Goal: Find specific page/section: Find specific page/section

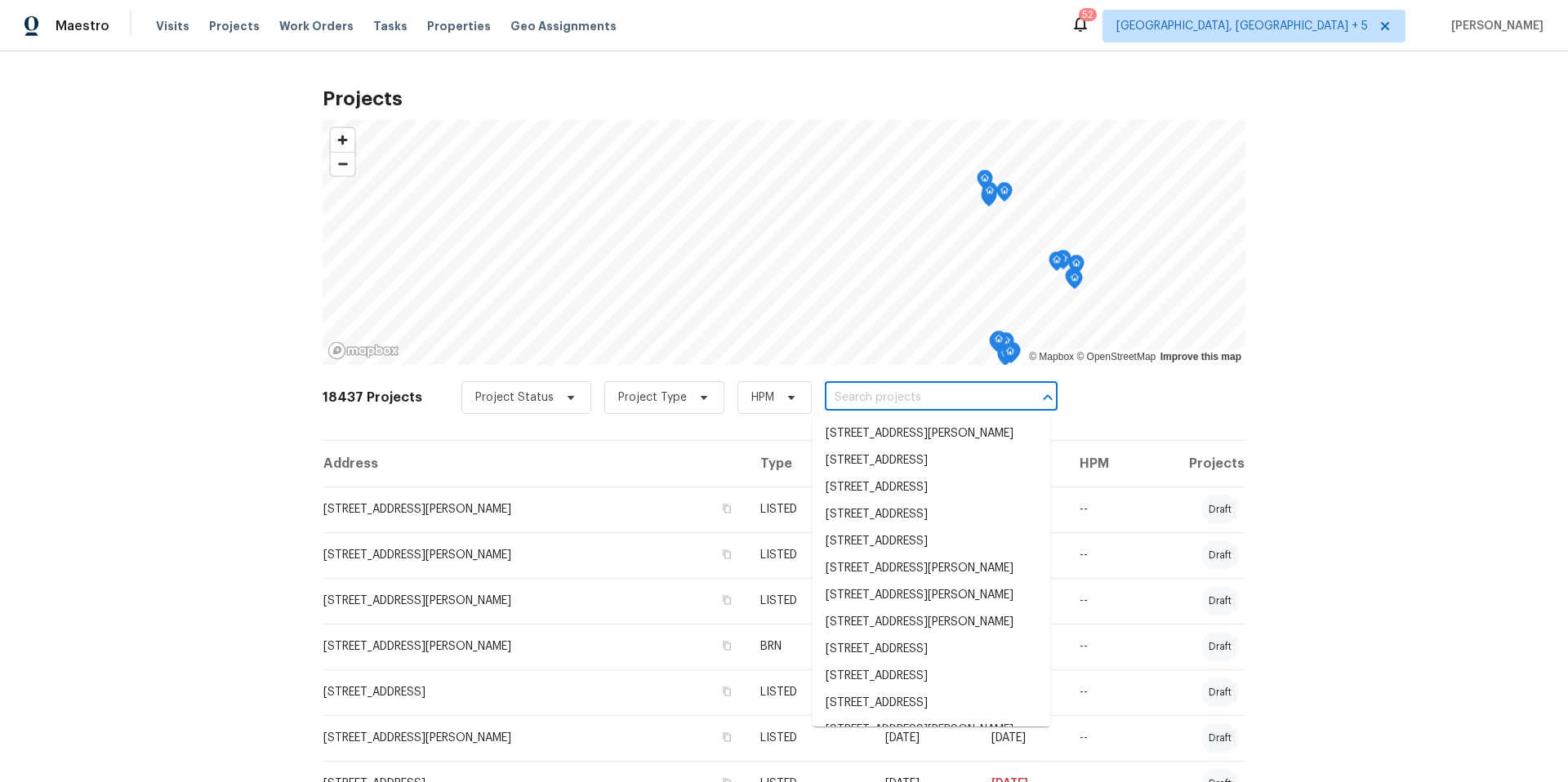
click at [928, 401] on input "text" at bounding box center [918, 398] width 187 height 25
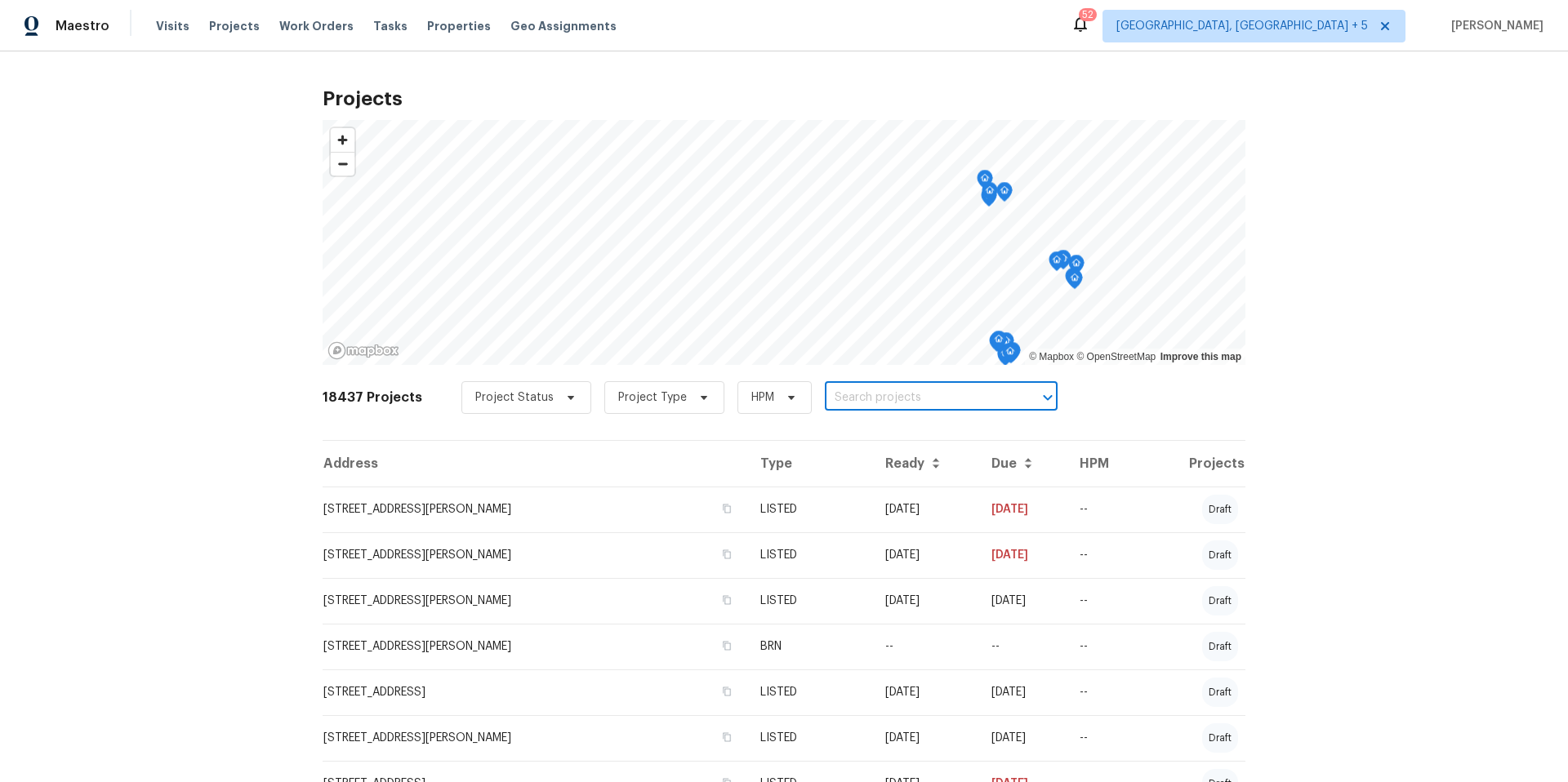
paste input "[STREET_ADDRESS]"
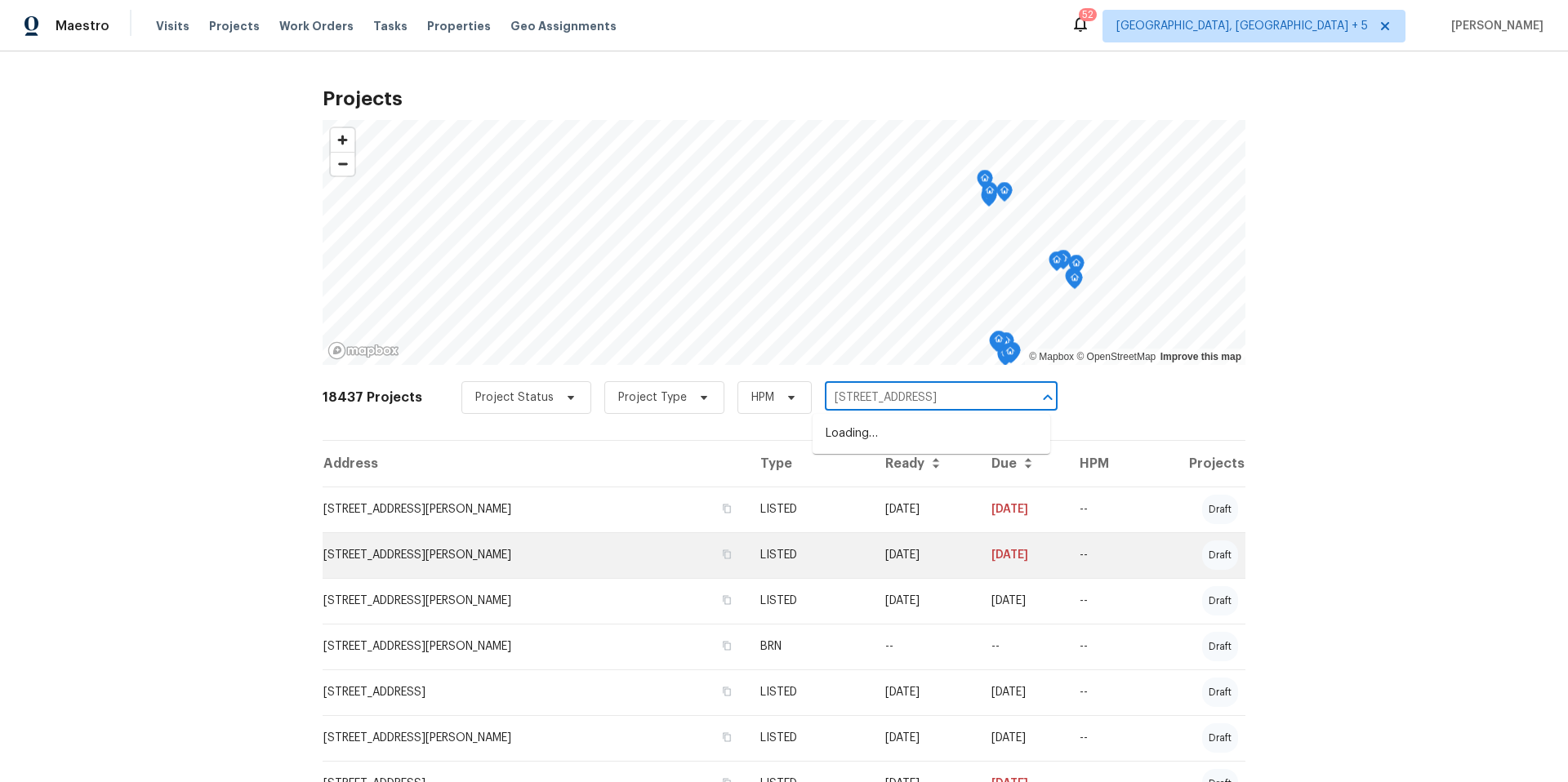
scroll to position [0, 43]
type input "[STREET_ADDRESS]"
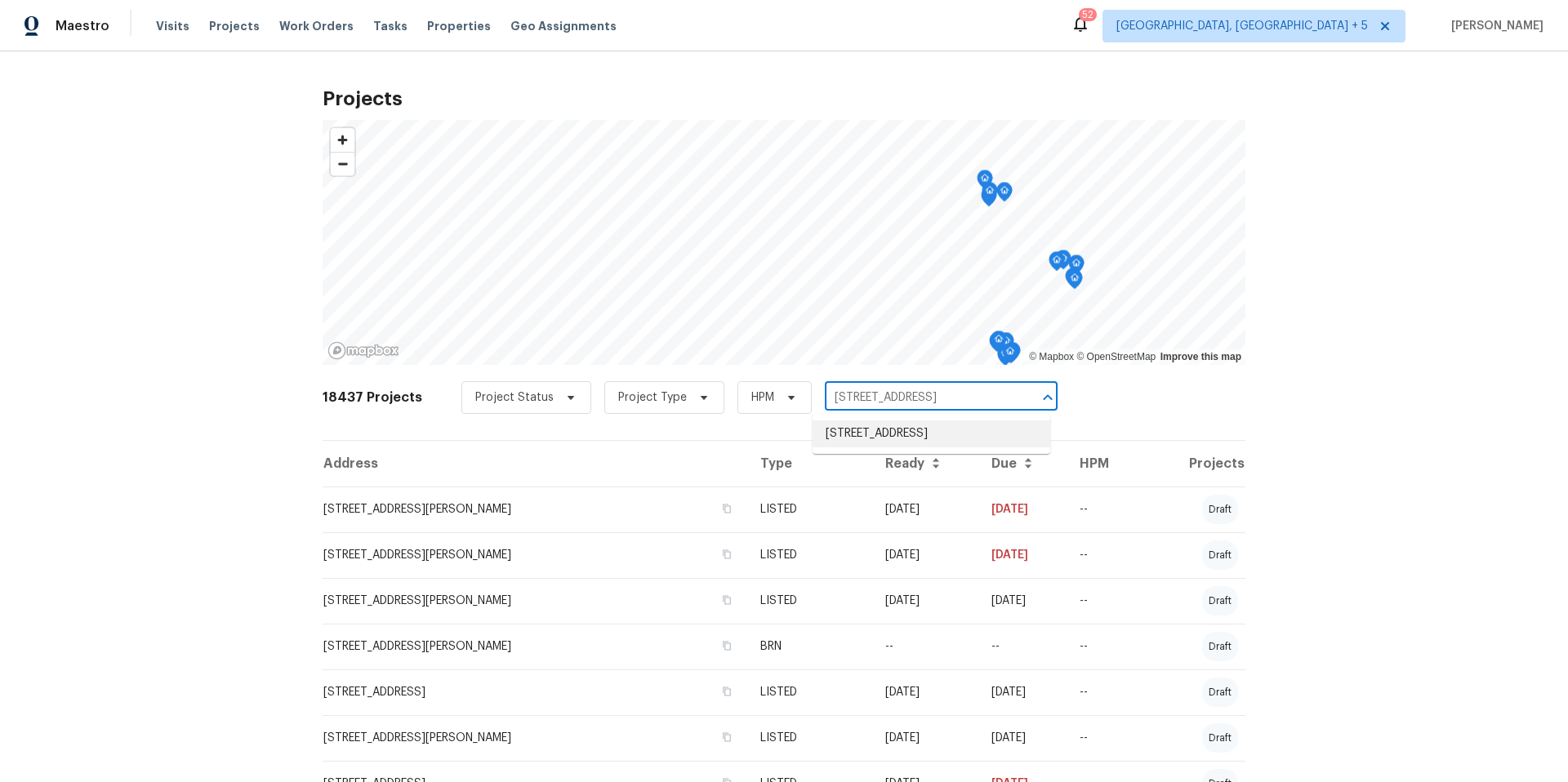
click at [858, 437] on li "[STREET_ADDRESS]" at bounding box center [932, 434] width 237 height 27
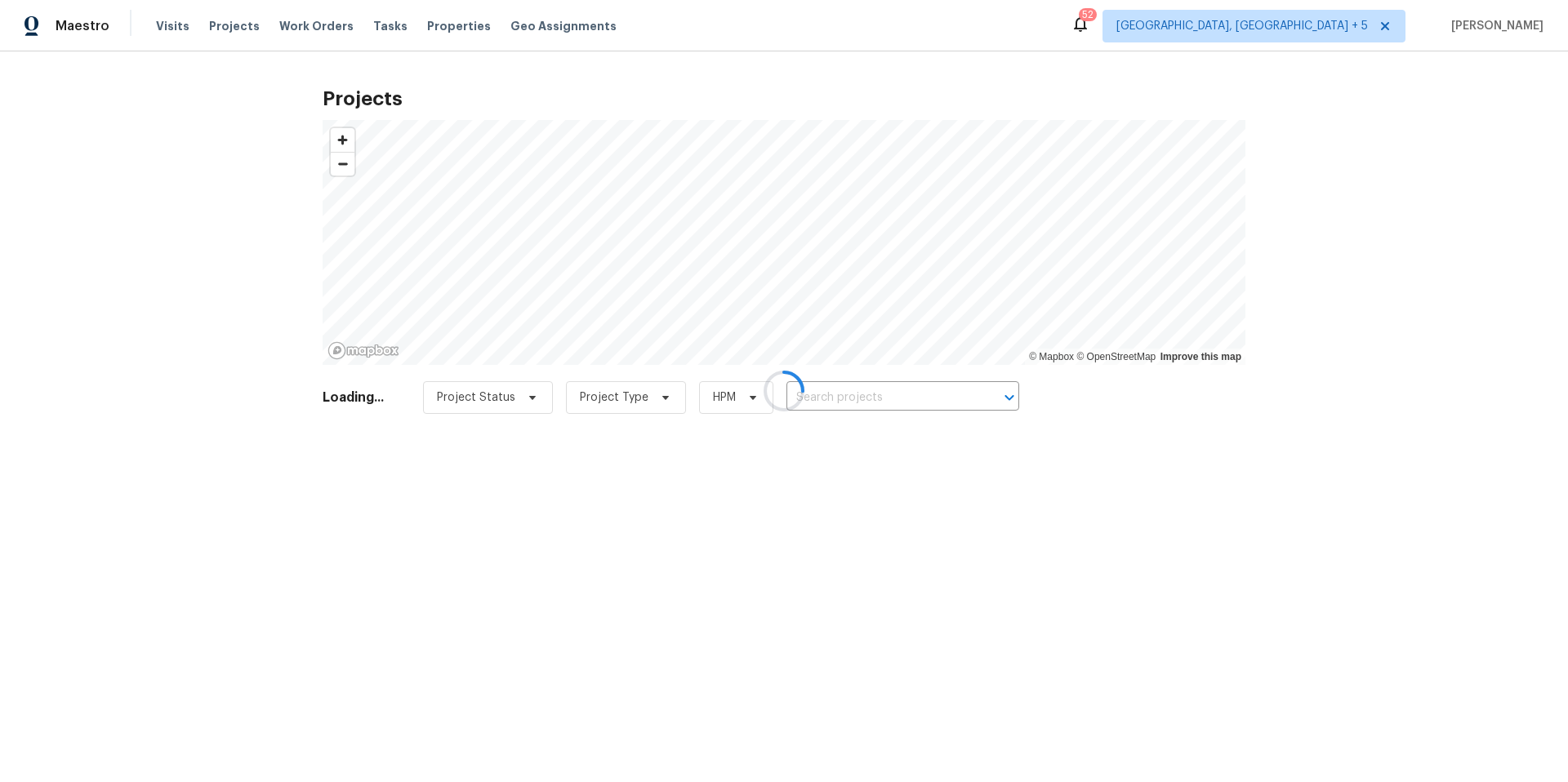
type input "[STREET_ADDRESS]"
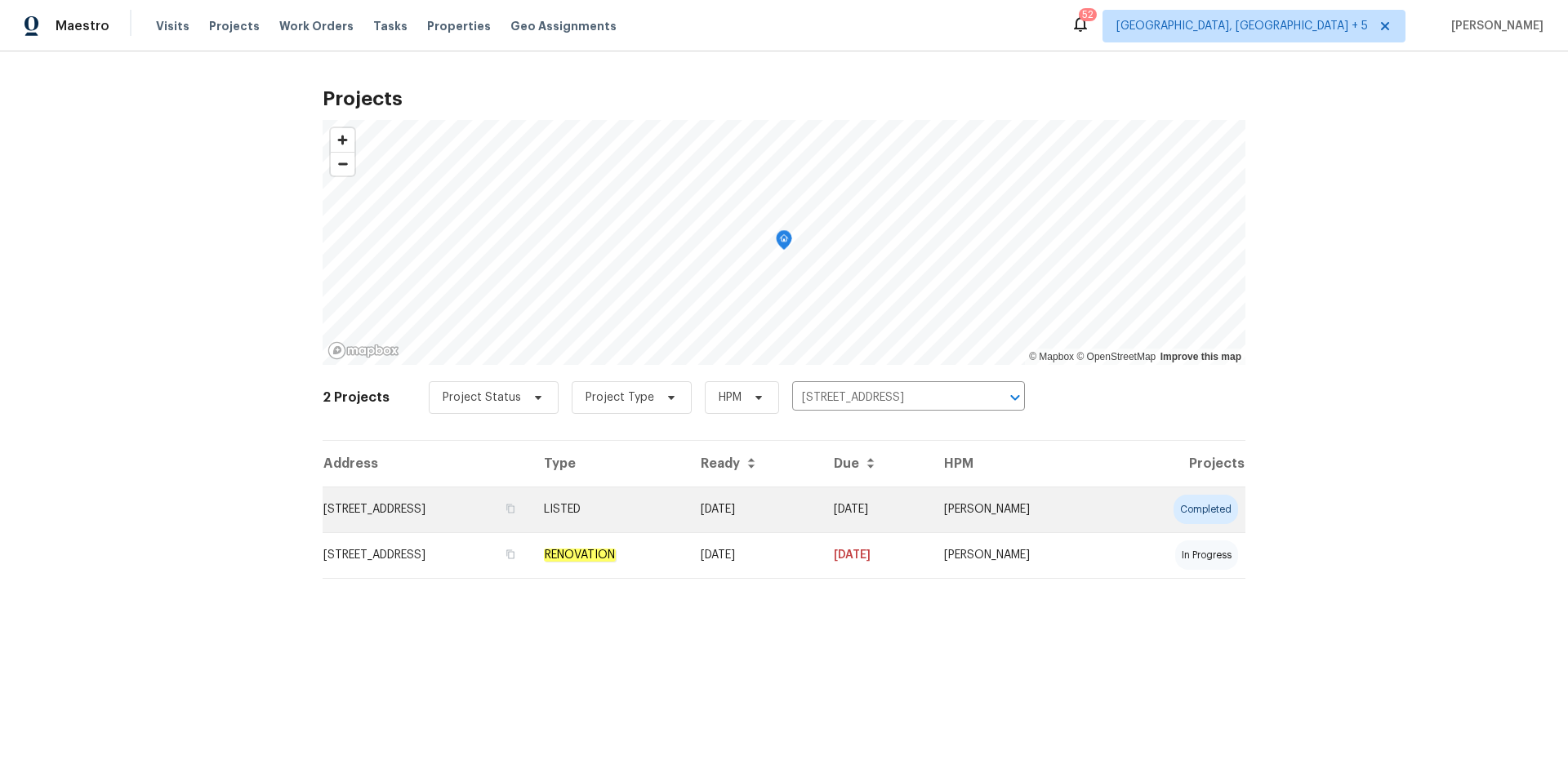
click at [486, 511] on td "[STREET_ADDRESS]" at bounding box center [426, 509] width 208 height 46
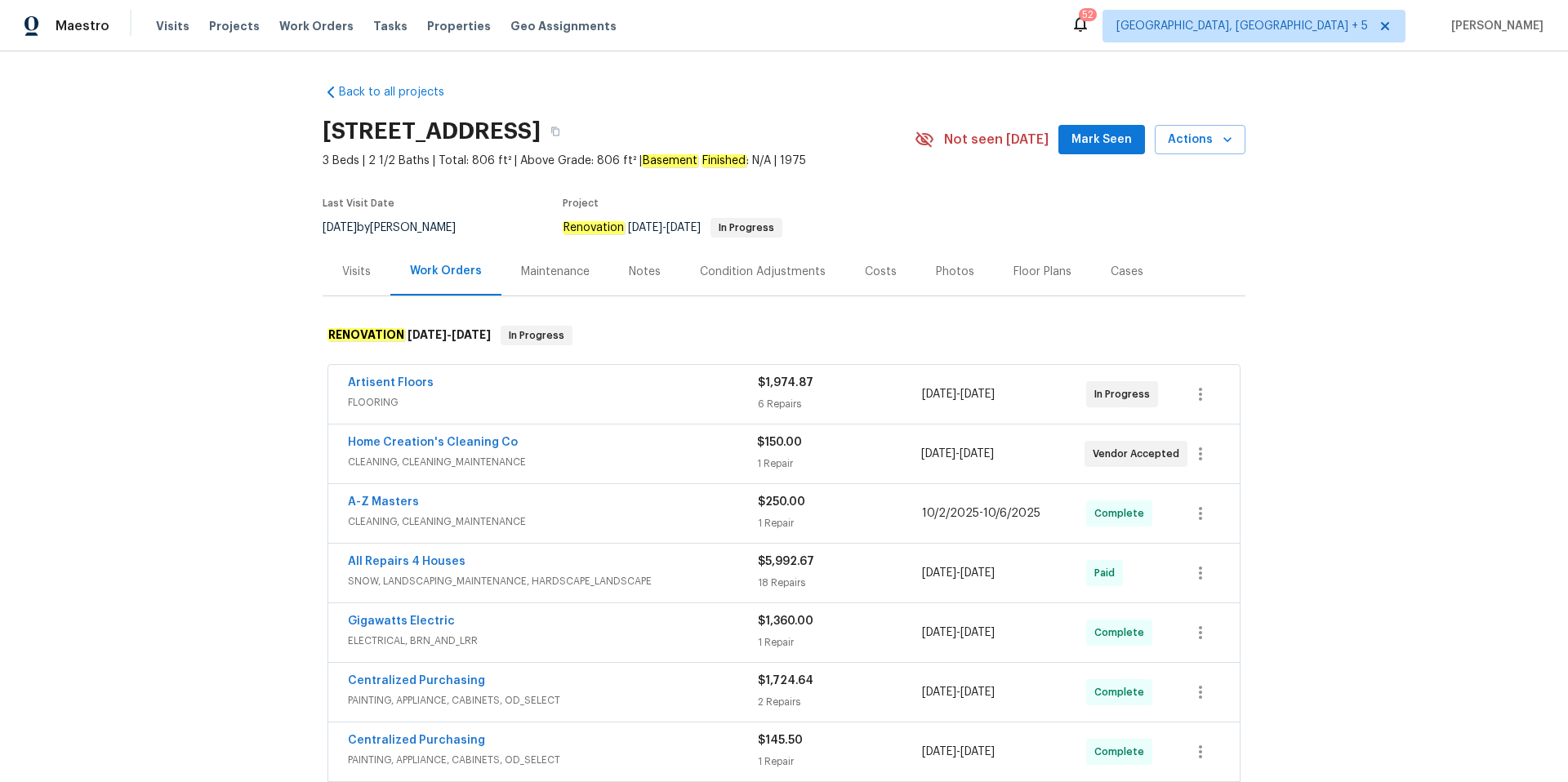
click at [1037, 269] on div "Floor Plans" at bounding box center [1042, 272] width 58 height 17
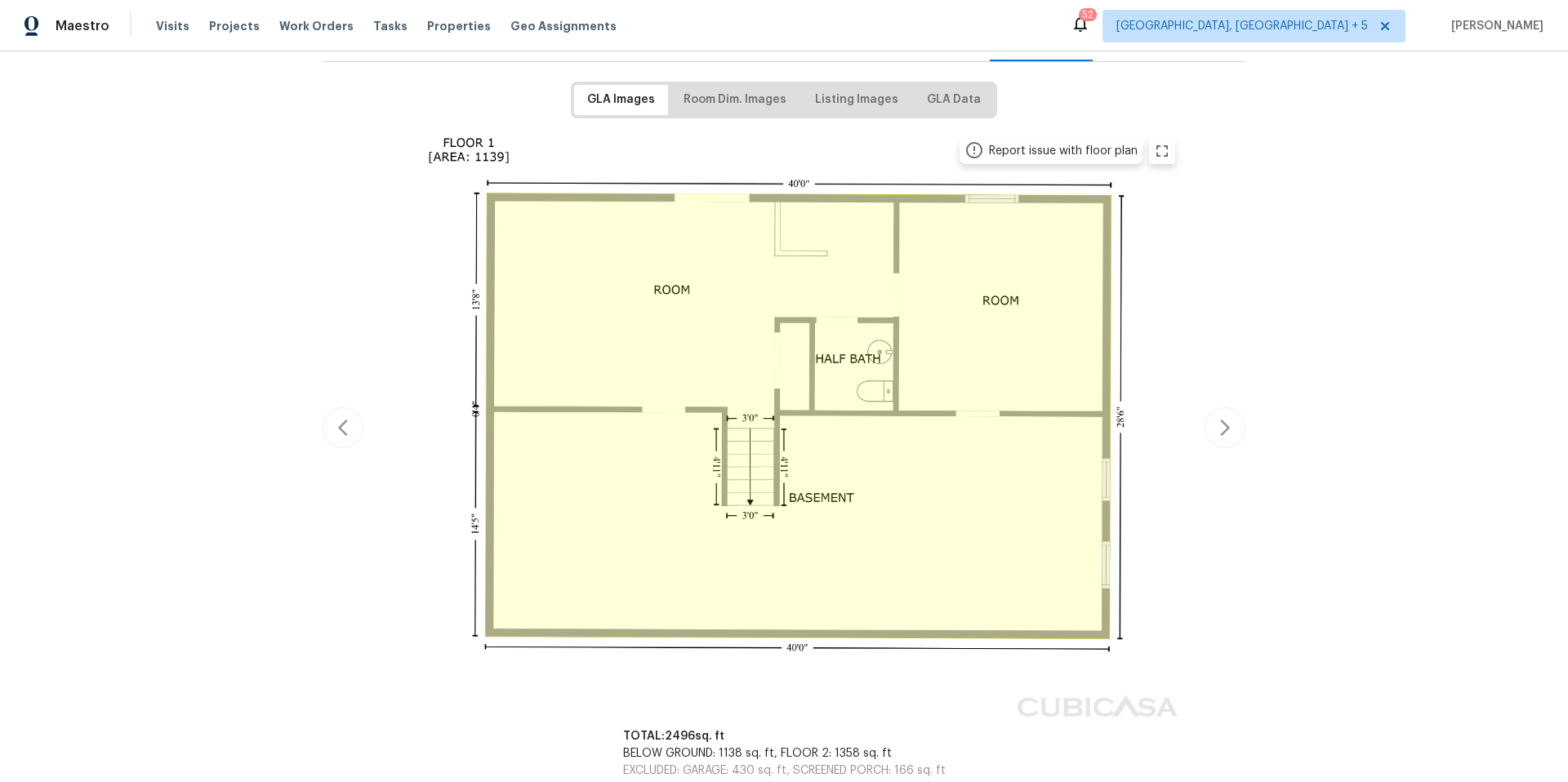
scroll to position [428, 0]
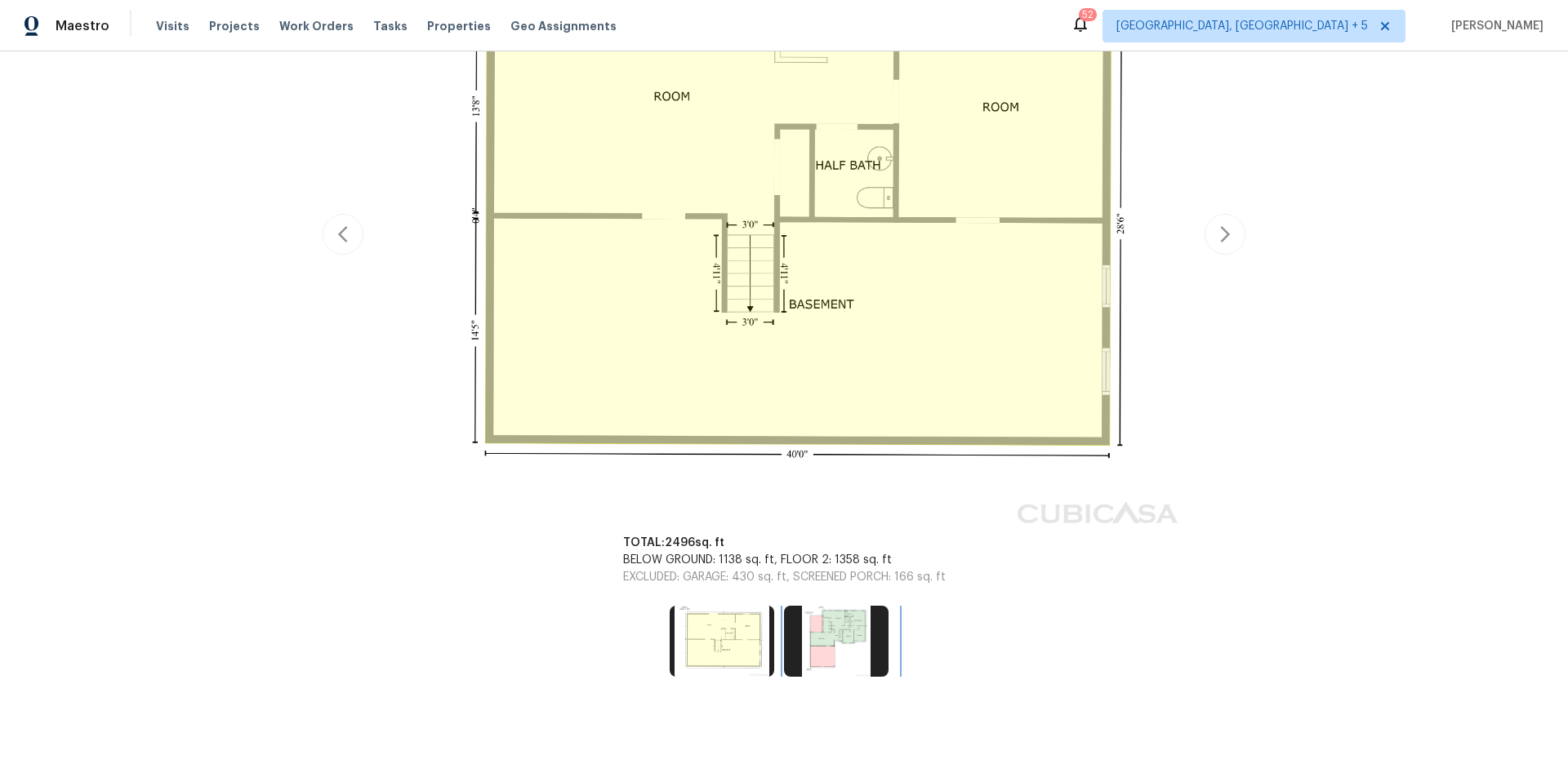
click at [838, 641] on img at bounding box center [835, 641] width 105 height 70
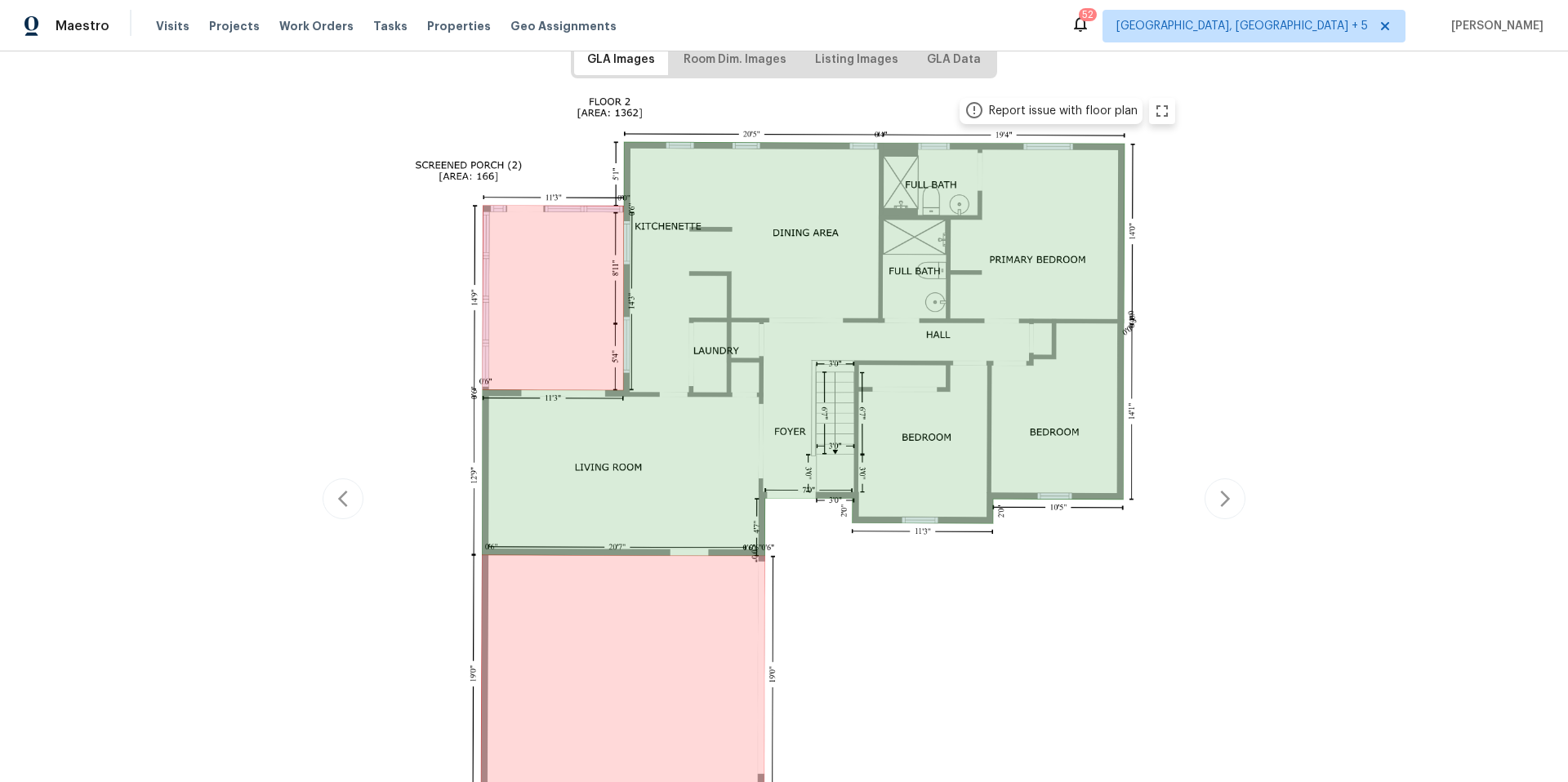
scroll to position [273, 0]
